Goal: Task Accomplishment & Management: Manage account settings

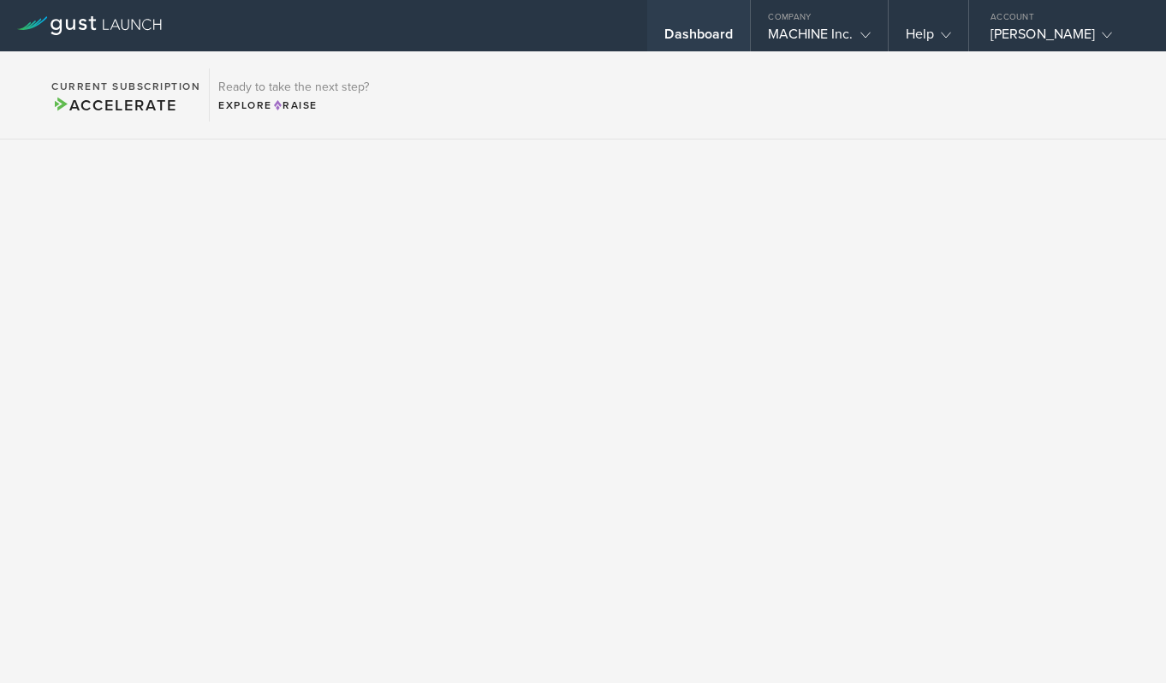
click at [712, 40] on div "Dashboard" at bounding box center [699, 39] width 69 height 26
click at [1095, 38] on gust-icon at bounding box center [1103, 34] width 17 height 17
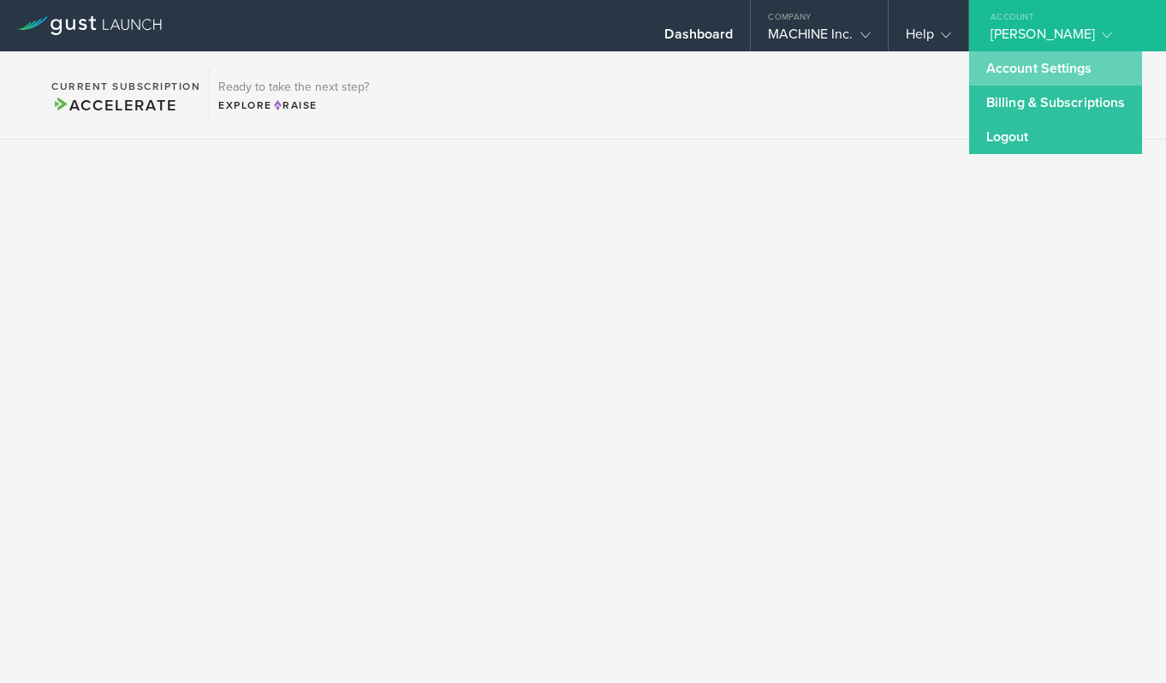
click at [1035, 67] on link "Account Settings" at bounding box center [1055, 68] width 173 height 34
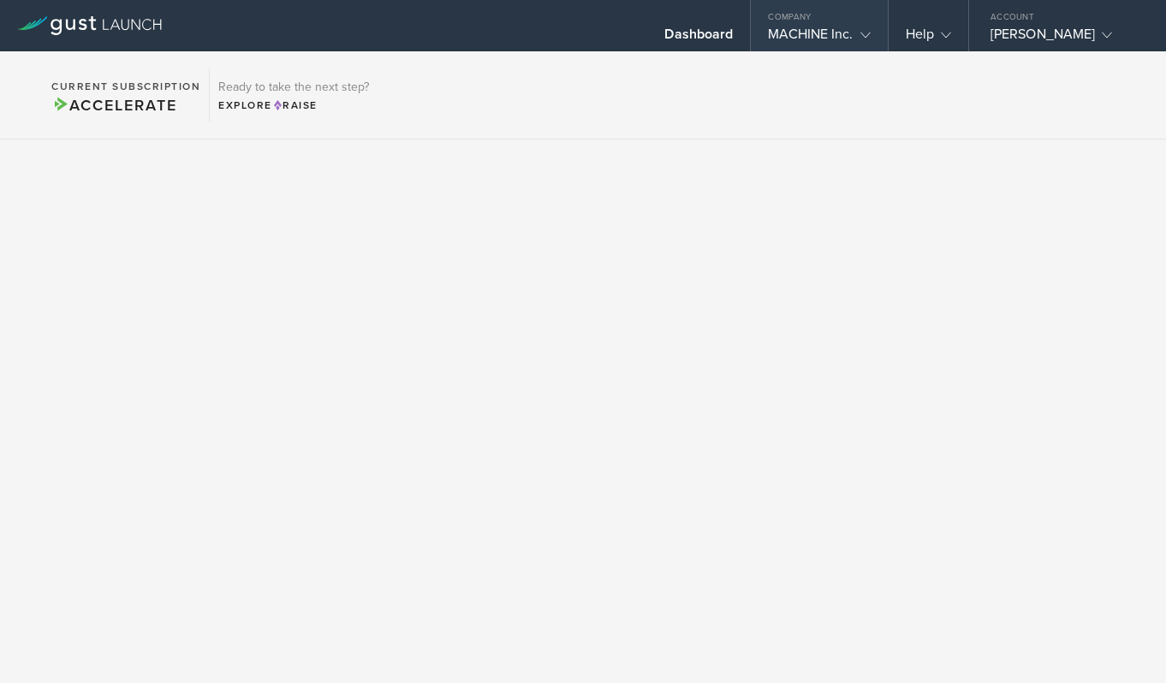
click at [874, 35] on div "MACHINE Inc." at bounding box center [819, 39] width 136 height 26
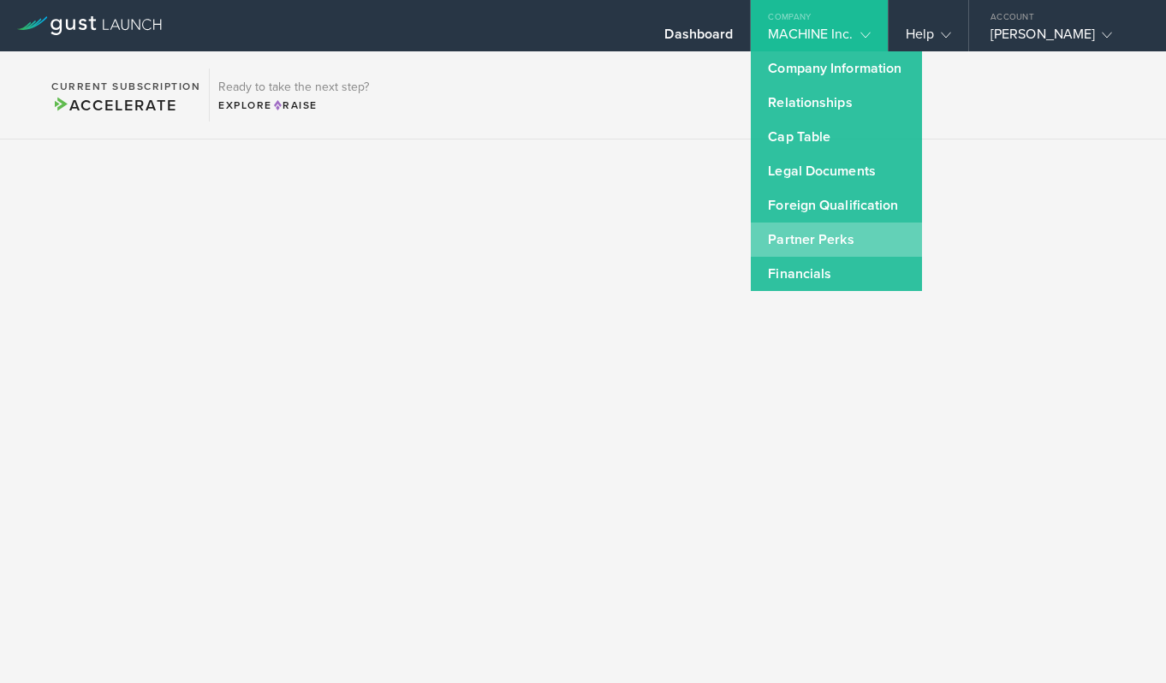
click at [807, 242] on link "Partner Perks" at bounding box center [836, 240] width 171 height 34
